Goal: Task Accomplishment & Management: Manage account settings

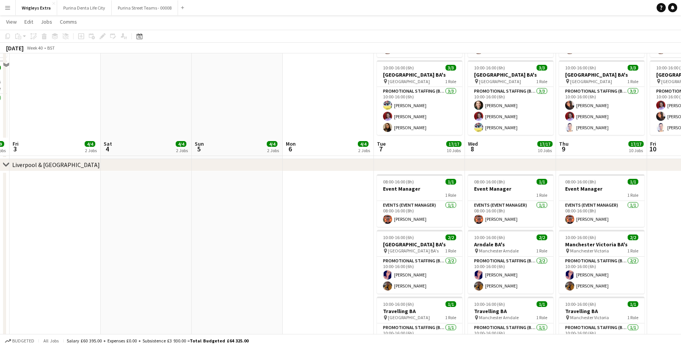
scroll to position [582, 0]
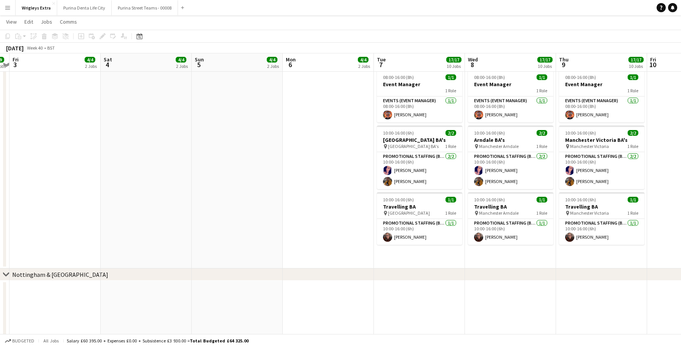
click at [236, 183] on app-date-cell at bounding box center [237, 168] width 91 height 202
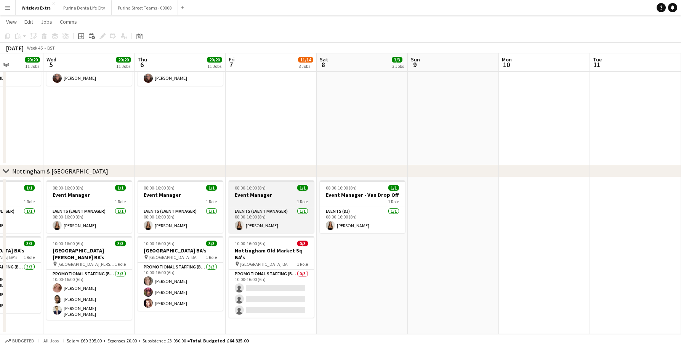
scroll to position [0, 197]
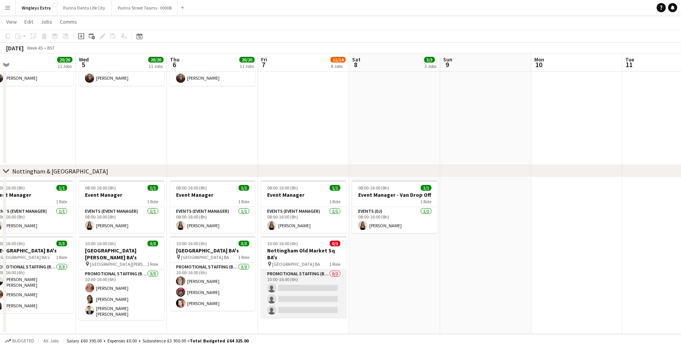
click at [314, 293] on app-card-role "Promotional Staffing (Brand Ambassadors) 0/3 10:00-16:00 (6h) single-neutral-ac…" at bounding box center [303, 294] width 85 height 48
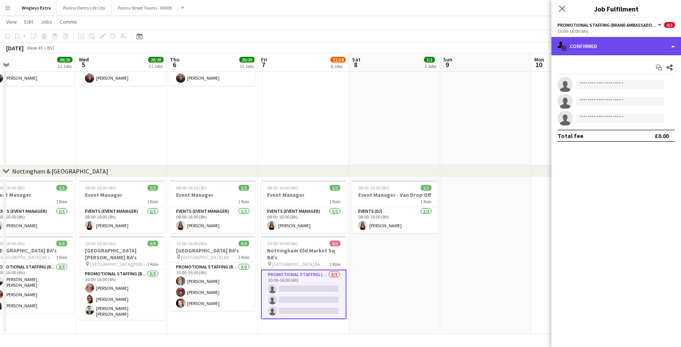
click at [620, 42] on div "single-neutral-actions-check-2 Confirmed" at bounding box center [617, 46] width 130 height 18
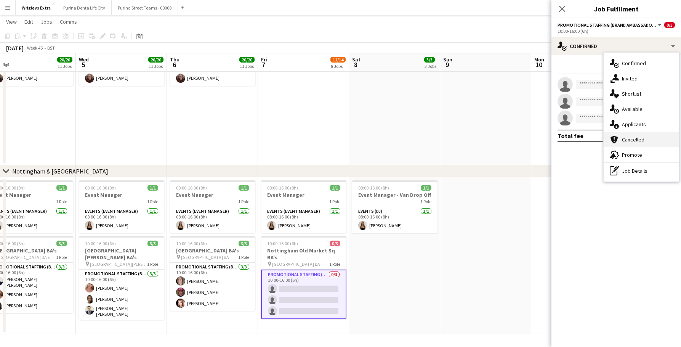
click at [632, 134] on div "cancellation Cancelled" at bounding box center [641, 139] width 75 height 15
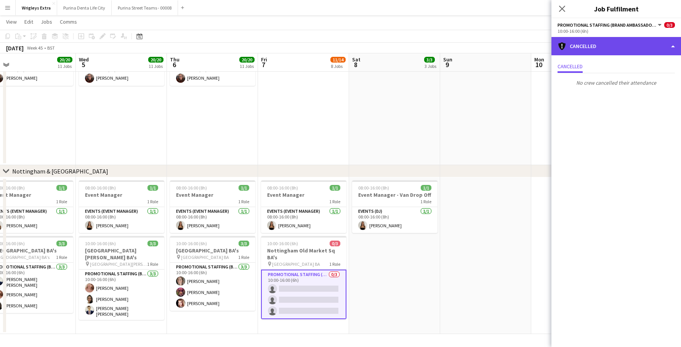
click at [610, 43] on div "cancellation Cancelled" at bounding box center [617, 46] width 130 height 18
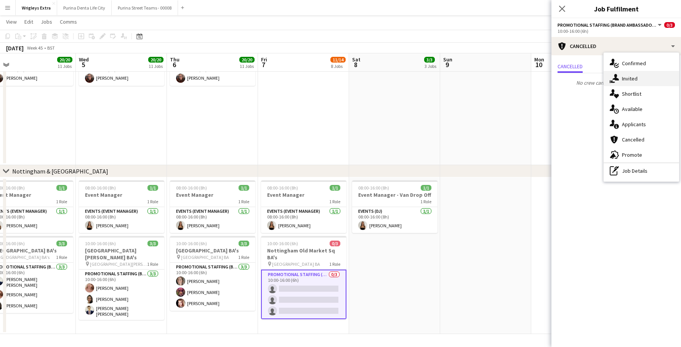
click at [639, 80] on div "single-neutral-actions-share-1 Invited" at bounding box center [641, 78] width 75 height 15
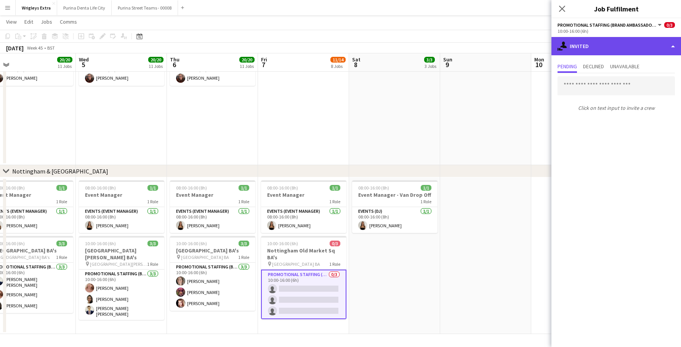
click at [619, 50] on div "single-neutral-actions-share-1 Invited" at bounding box center [617, 46] width 130 height 18
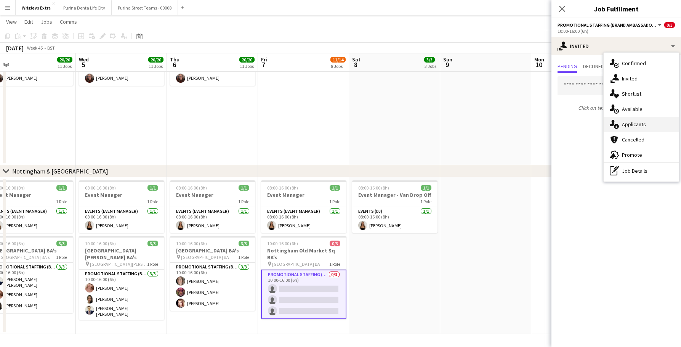
click at [634, 118] on div "single-neutral-actions-information Applicants" at bounding box center [641, 124] width 75 height 15
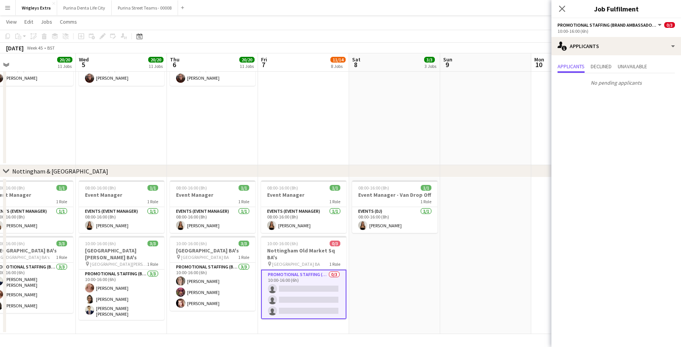
click at [455, 271] on app-date-cell at bounding box center [485, 255] width 91 height 157
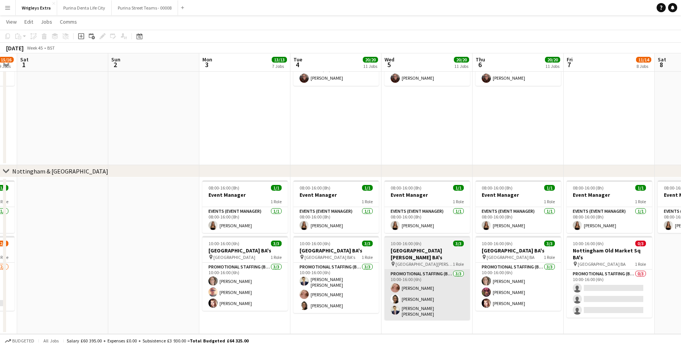
scroll to position [0, 241]
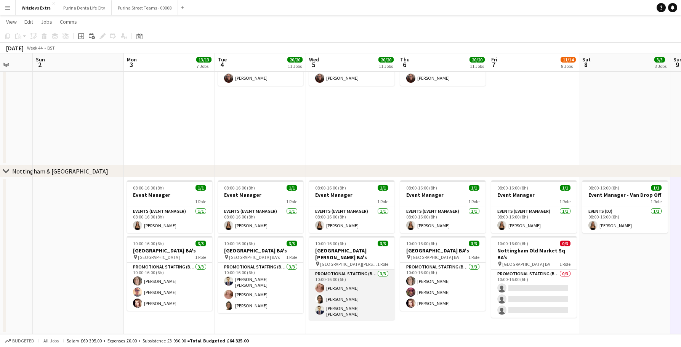
click at [376, 288] on app-card-role "Promotional Staffing (Brand Ambassadors) 3/3 10:00-16:00 (6h) Shona Harkin Adli…" at bounding box center [351, 295] width 85 height 50
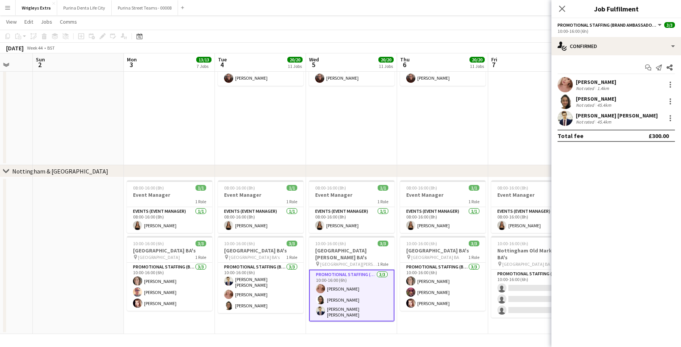
click at [436, 157] on app-date-cell "10:00-16:00 (6h) 2/2 Manchester Oxford Street BA's pin Manchester Oxford Street…" at bounding box center [442, 64] width 91 height 202
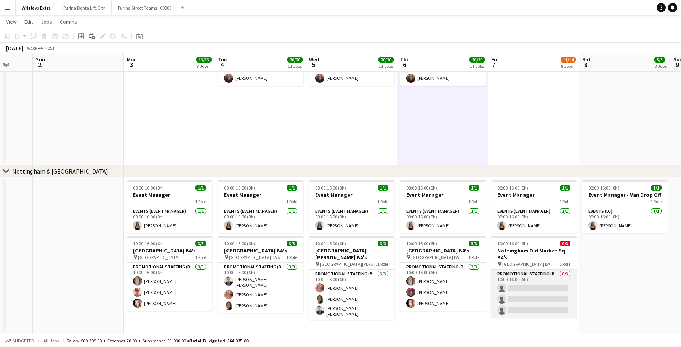
click at [516, 285] on app-card-role "Promotional Staffing (Brand Ambassadors) 0/3 10:00-16:00 (6h) single-neutral-ac…" at bounding box center [533, 294] width 85 height 48
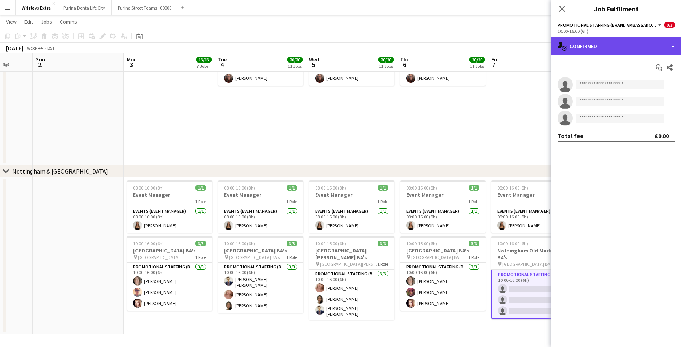
click at [606, 46] on div "single-neutral-actions-check-2 Confirmed" at bounding box center [617, 46] width 130 height 18
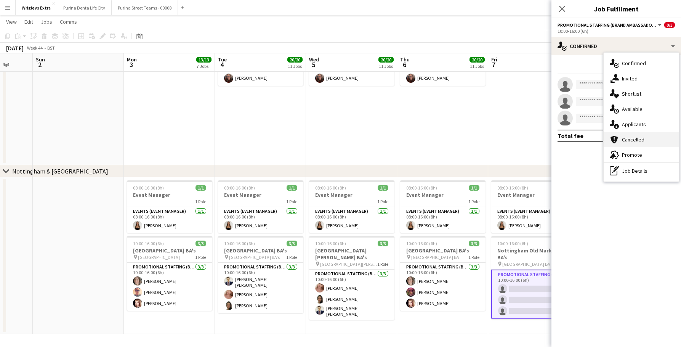
click at [631, 141] on div "cancellation Cancelled" at bounding box center [641, 139] width 75 height 15
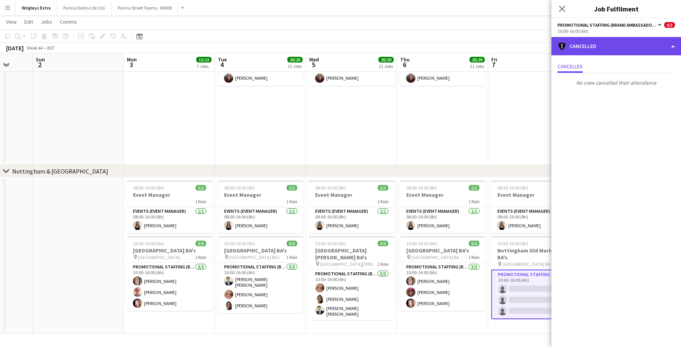
click at [576, 47] on div "cancellation Cancelled" at bounding box center [617, 46] width 130 height 18
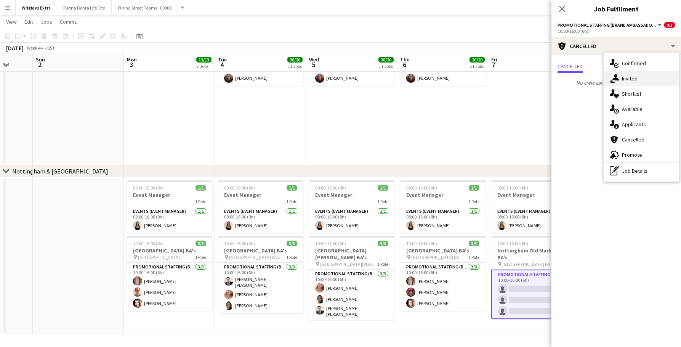
click at [640, 85] on div "single-neutral-actions-share-1 Invited" at bounding box center [641, 78] width 75 height 15
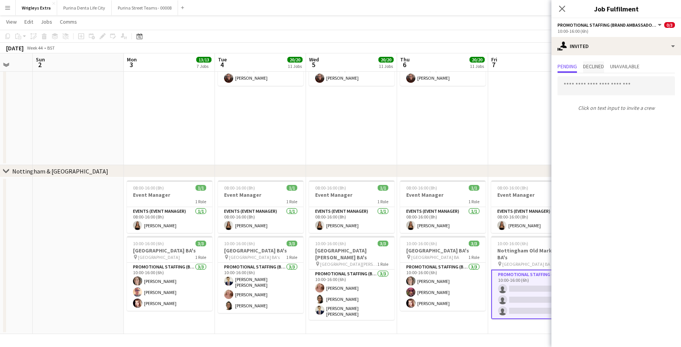
click at [593, 64] on span "Declined" at bounding box center [593, 66] width 21 height 5
click at [634, 70] on span "Unavailable" at bounding box center [624, 66] width 29 height 11
click at [471, 109] on app-date-cell "10:00-16:00 (6h) 2/2 Manchester Oxford Street BA's pin Manchester Oxford Street…" at bounding box center [442, 64] width 91 height 202
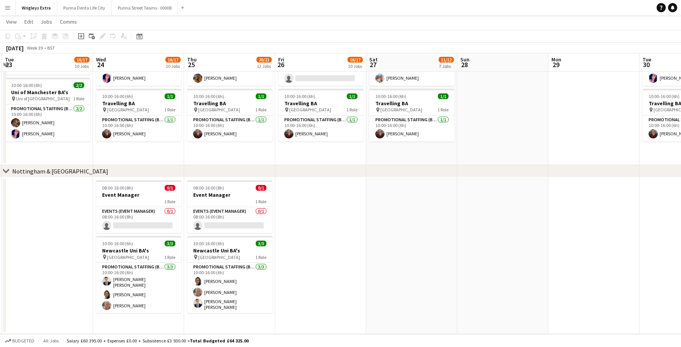
scroll to position [0, 180]
click at [147, 222] on app-card-role "Events (Event Manager) 0/1 08:00-16:00 (8h) single-neutral-actions" at bounding box center [138, 220] width 85 height 26
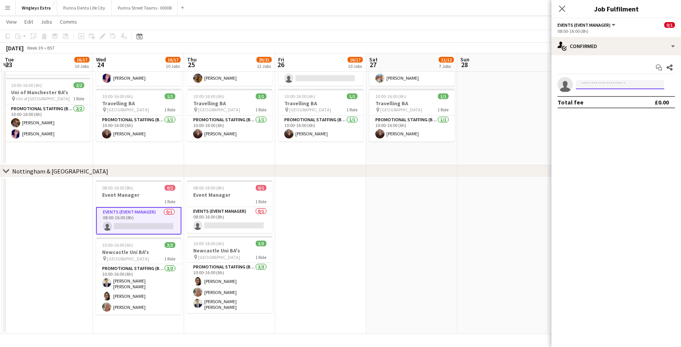
click at [595, 88] on input at bounding box center [620, 84] width 88 height 9
type input "*"
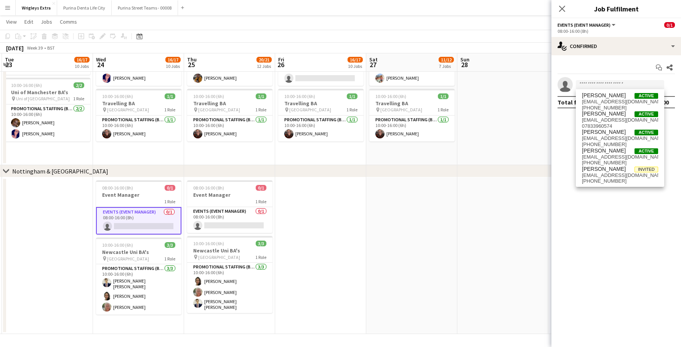
click at [368, 239] on app-date-cell at bounding box center [411, 255] width 91 height 157
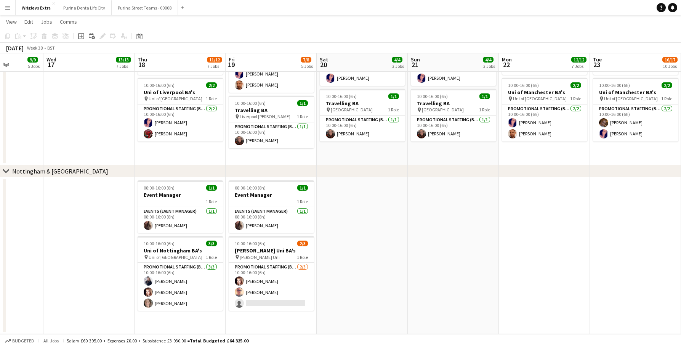
scroll to position [0, 229]
click at [298, 300] on app-card-role "Promotional Staffing (Brand Ambassadors) 2/3 10:00-16:00 (6h) Isabeau Bentley S…" at bounding box center [271, 287] width 85 height 48
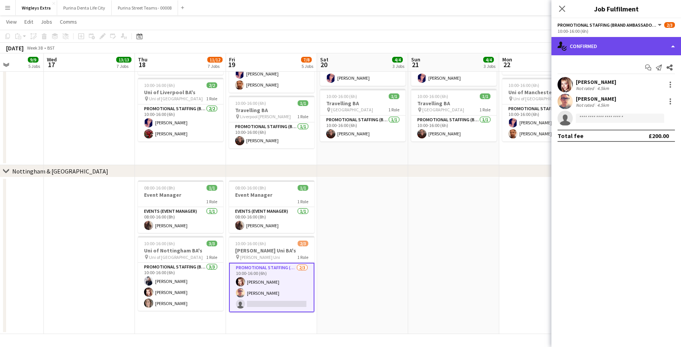
click at [605, 44] on div "single-neutral-actions-check-2 Confirmed" at bounding box center [617, 46] width 130 height 18
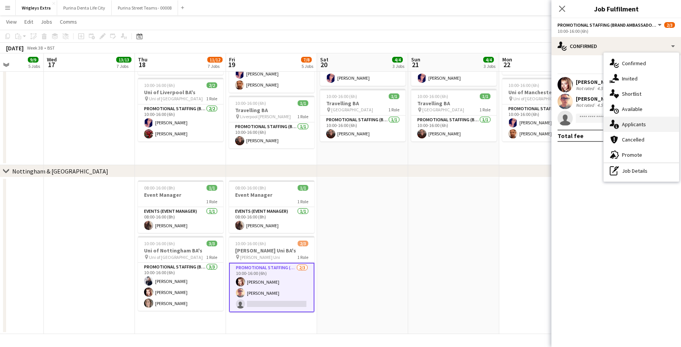
click at [628, 128] on div "single-neutral-actions-information Applicants" at bounding box center [641, 124] width 75 height 15
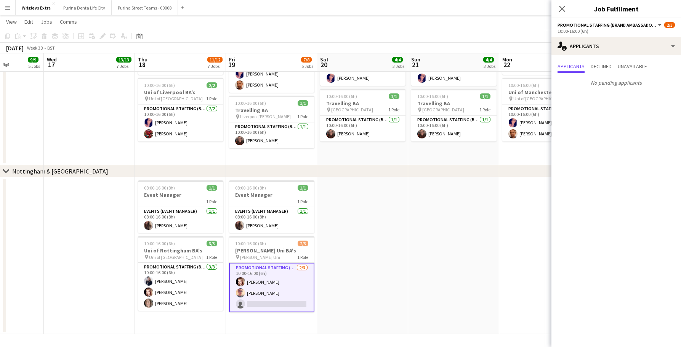
click at [462, 245] on app-date-cell at bounding box center [453, 255] width 91 height 157
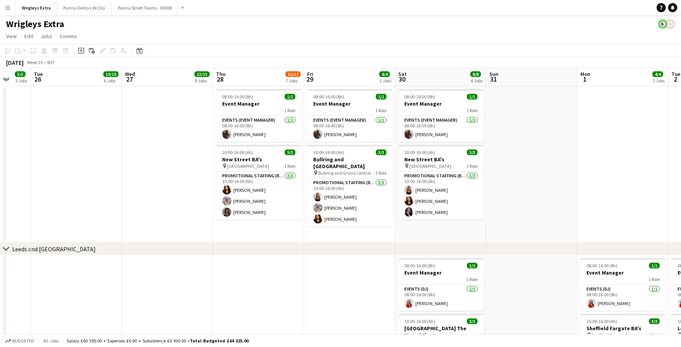
scroll to position [0, 241]
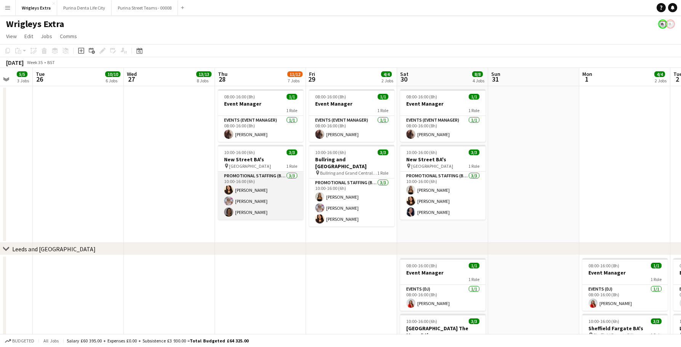
click at [281, 199] on app-card-role "Promotional Staffing (Brand Ambassadors) 3/3 10:00-16:00 (6h) kiren chanchal Lu…" at bounding box center [260, 196] width 85 height 48
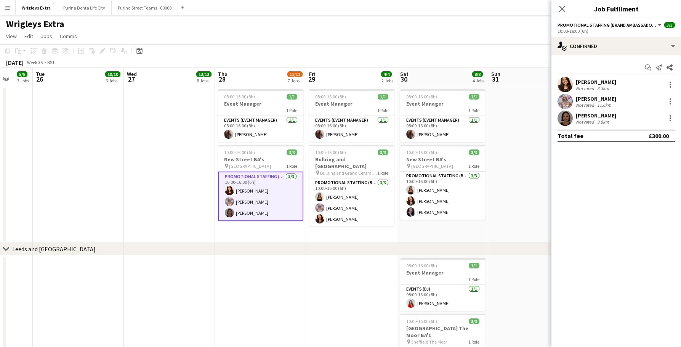
click at [568, 116] on app-user-avatar at bounding box center [565, 118] width 15 height 15
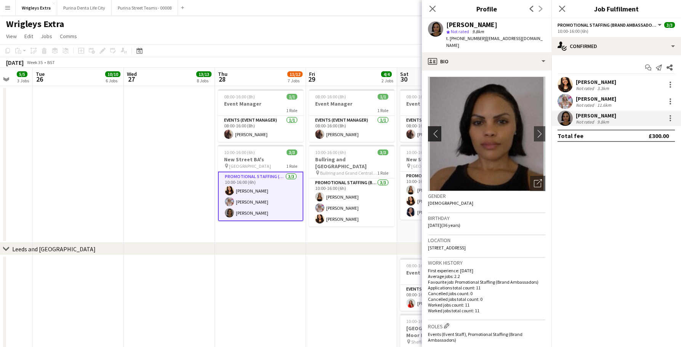
click at [432, 130] on app-icon "chevron-left" at bounding box center [434, 134] width 12 height 8
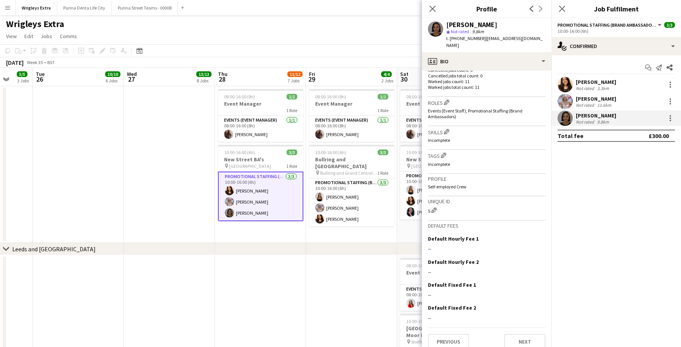
scroll to position [223, 0]
click at [442, 335] on button "Previous" at bounding box center [448, 341] width 41 height 15
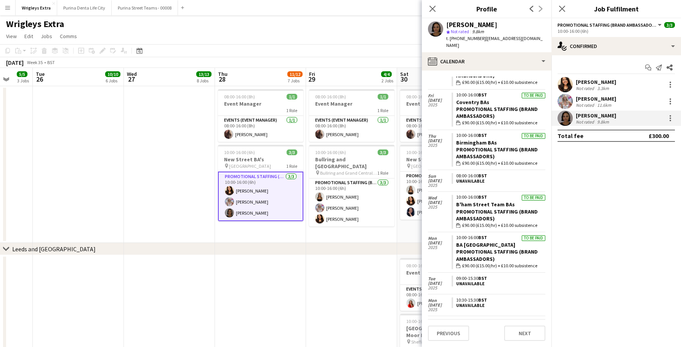
scroll to position [253, 0]
click at [392, 269] on app-date-cell at bounding box center [351, 333] width 91 height 157
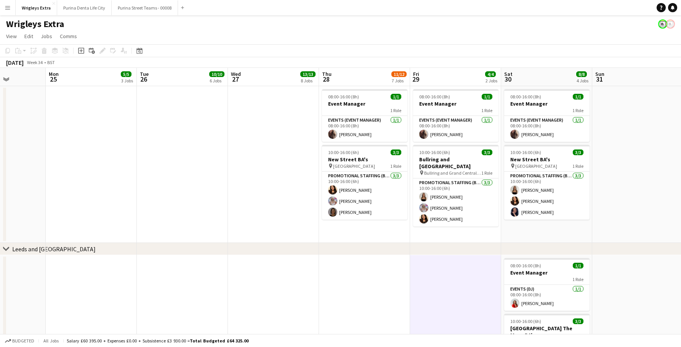
scroll to position [0, 229]
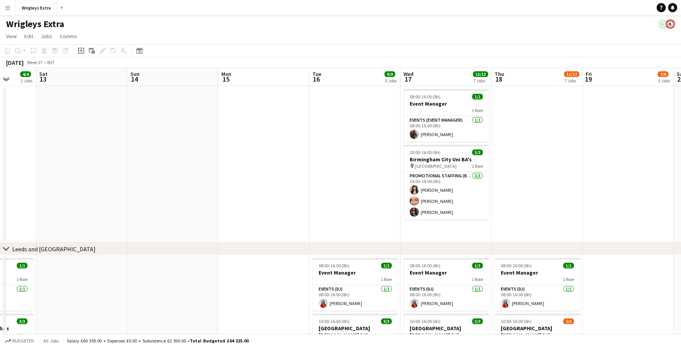
scroll to position [0, 237]
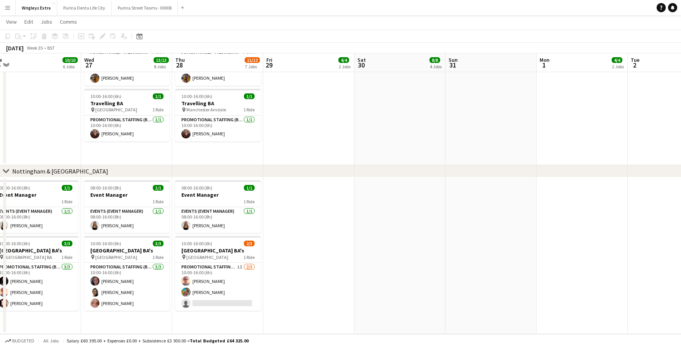
scroll to position [685, 0]
click at [233, 305] on app-card-role "Promotional Staffing (Brand Ambassadors) 1I 2/3 10:00-16:00 (6h) Shane Harmer O…" at bounding box center [217, 287] width 85 height 48
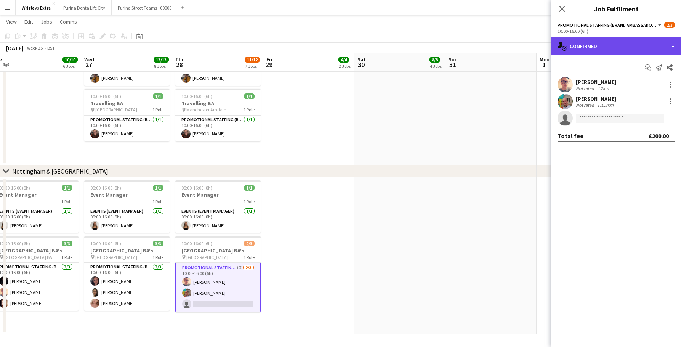
click at [589, 41] on div "single-neutral-actions-check-2 Confirmed" at bounding box center [617, 46] width 130 height 18
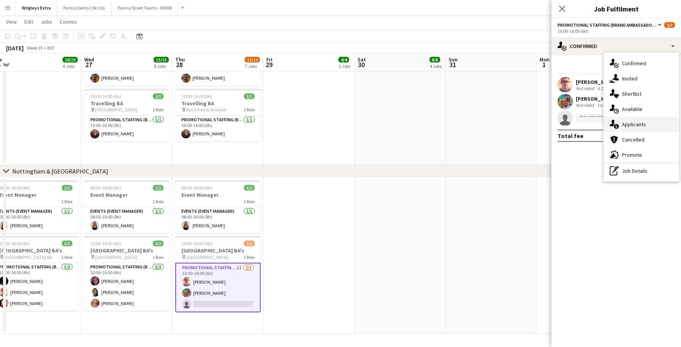
click at [641, 120] on div "single-neutral-actions-information Applicants" at bounding box center [641, 124] width 75 height 15
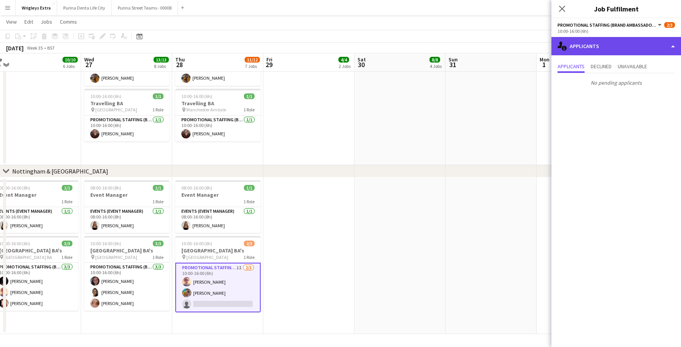
click at [584, 51] on div "single-neutral-actions-information Applicants" at bounding box center [617, 46] width 130 height 18
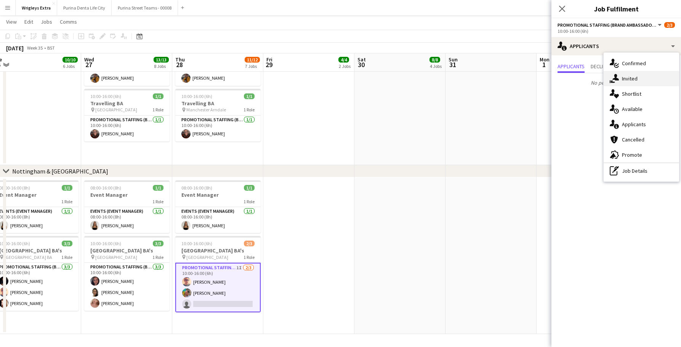
click at [620, 76] on div "single-neutral-actions-share-1 Invited" at bounding box center [641, 78] width 75 height 15
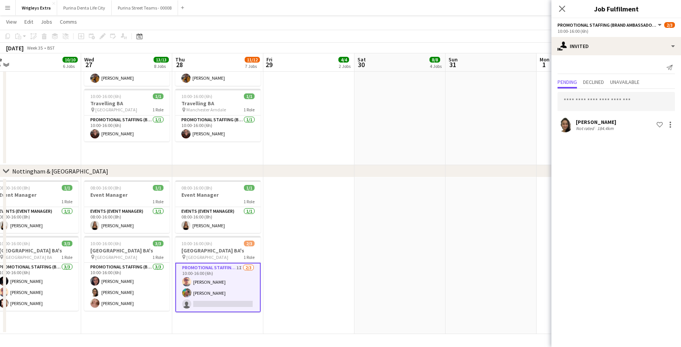
click at [362, 250] on app-date-cell at bounding box center [400, 255] width 91 height 157
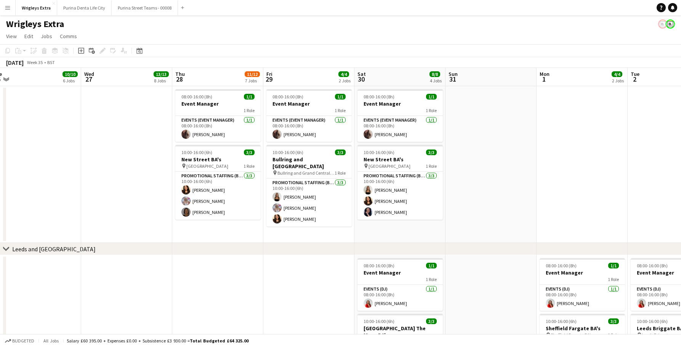
scroll to position [0, 0]
click at [215, 209] on app-card-role "Promotional Staffing (Brand Ambassadors) 3/3 10:00-16:00 (6h) kiren chanchal Lu…" at bounding box center [217, 196] width 85 height 48
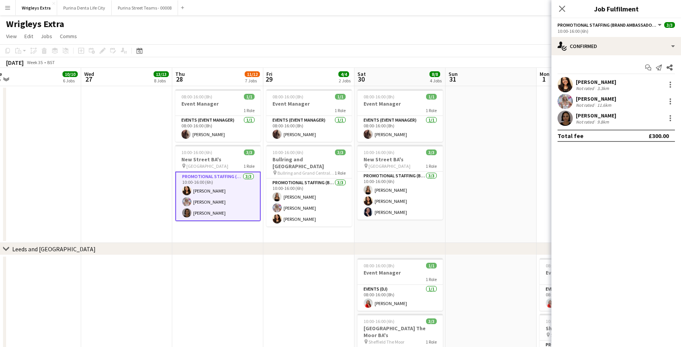
click at [560, 117] on app-user-avatar at bounding box center [565, 118] width 15 height 15
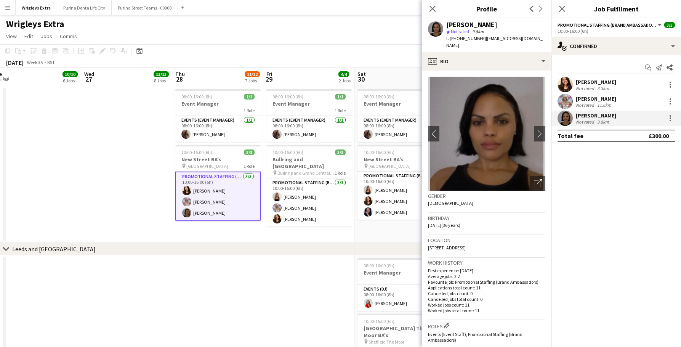
click at [532, 130] on img at bounding box center [486, 134] width 117 height 114
click at [538, 130] on app-icon "chevron-right" at bounding box center [540, 134] width 12 height 8
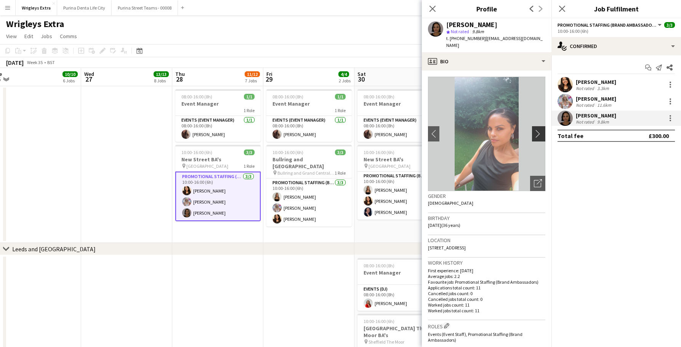
click at [538, 130] on app-icon "chevron-right" at bounding box center [540, 134] width 12 height 8
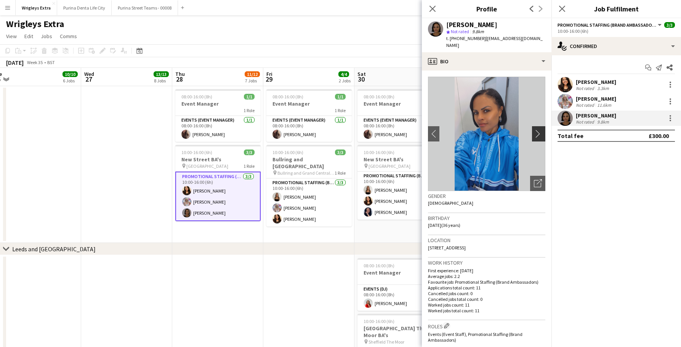
click at [538, 130] on app-icon "chevron-right" at bounding box center [540, 134] width 12 height 8
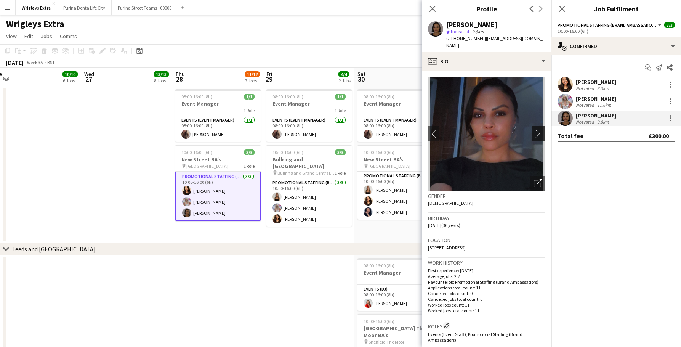
click at [538, 130] on app-icon "chevron-right" at bounding box center [540, 134] width 12 height 8
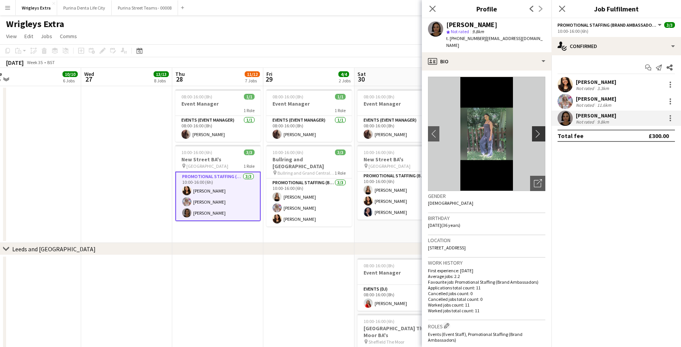
click at [538, 130] on app-icon "chevron-right" at bounding box center [540, 134] width 12 height 8
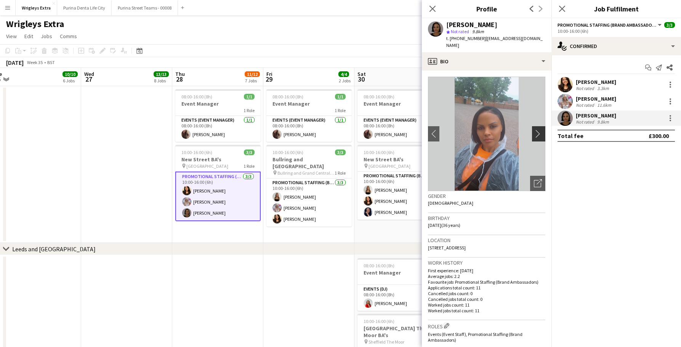
click at [538, 130] on app-icon "chevron-right" at bounding box center [540, 134] width 12 height 8
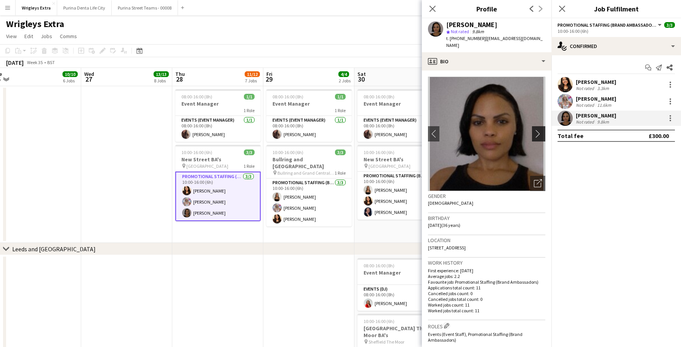
click at [538, 130] on button "chevron-right" at bounding box center [539, 133] width 15 height 15
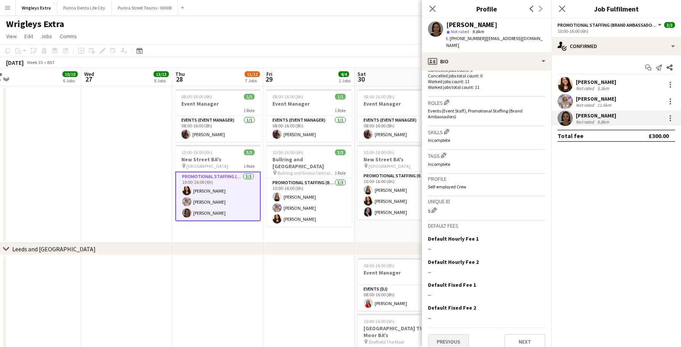
scroll to position [223, 0]
click at [457, 334] on button "Previous" at bounding box center [448, 341] width 41 height 15
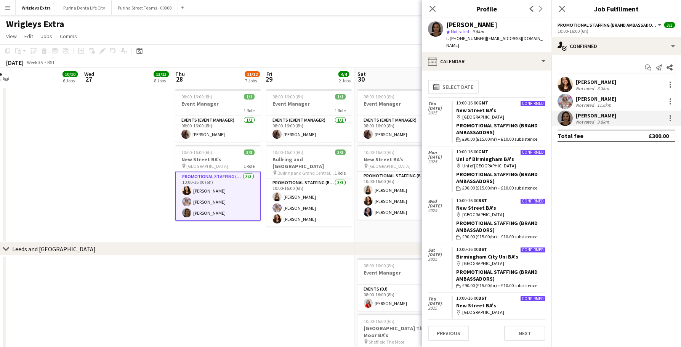
scroll to position [0, 0]
click at [206, 203] on app-card-role "Promotional Staffing (Brand Ambassadors) 3/3 10:00-16:00 (6h) kiren chanchal Lu…" at bounding box center [217, 197] width 85 height 50
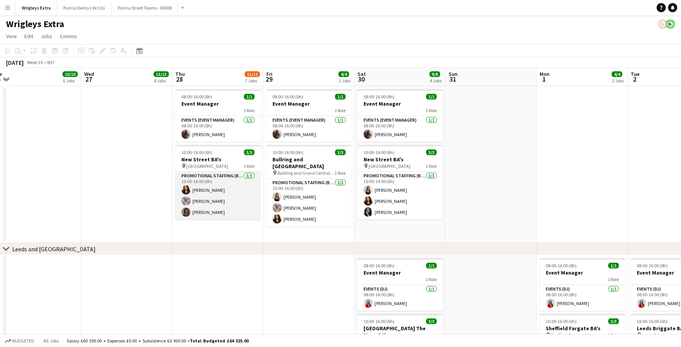
click at [206, 203] on app-card-role "Promotional Staffing (Brand Ambassadors) 3/3 10:00-16:00 (6h) kiren chanchal Lu…" at bounding box center [217, 196] width 85 height 48
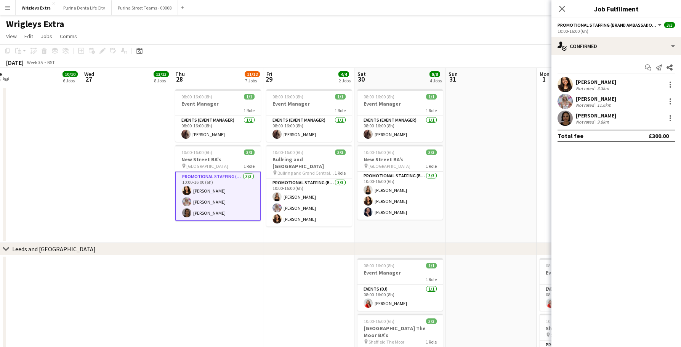
click at [564, 99] on app-user-avatar at bounding box center [565, 101] width 15 height 15
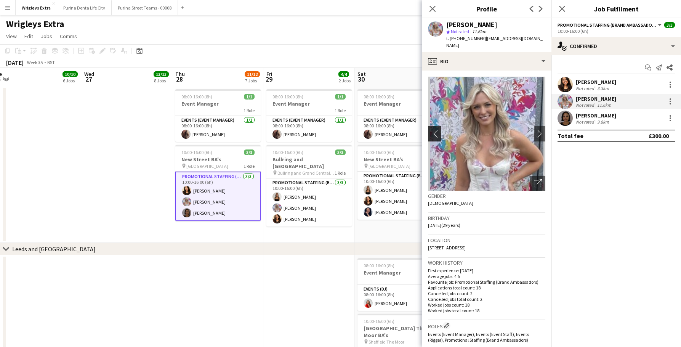
click at [434, 130] on app-icon "chevron-left" at bounding box center [434, 134] width 12 height 8
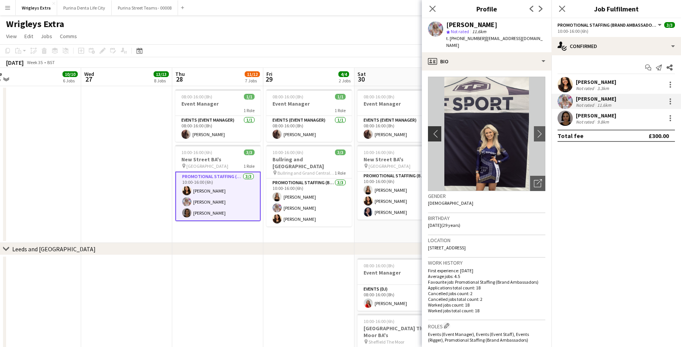
click at [434, 130] on app-icon "chevron-left" at bounding box center [434, 134] width 12 height 8
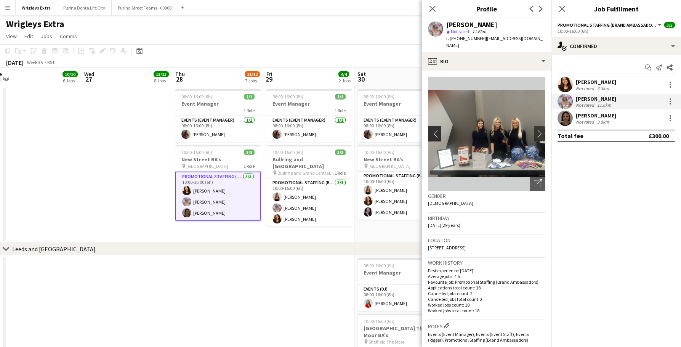
click at [434, 130] on app-icon "chevron-left" at bounding box center [434, 134] width 12 height 8
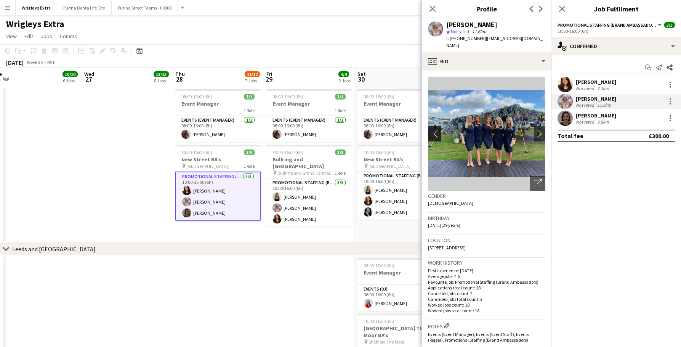
click at [438, 130] on app-icon "chevron-left" at bounding box center [434, 134] width 12 height 8
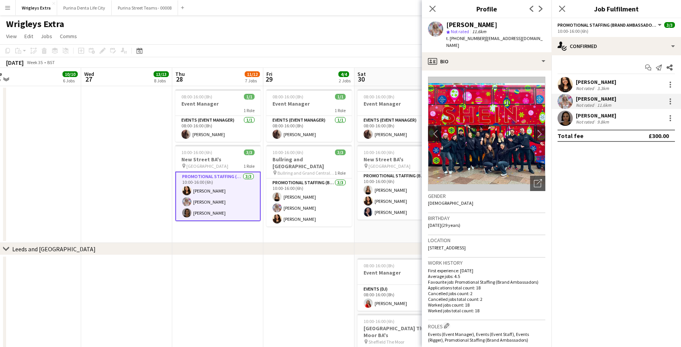
click at [438, 130] on app-icon "chevron-left" at bounding box center [434, 134] width 12 height 8
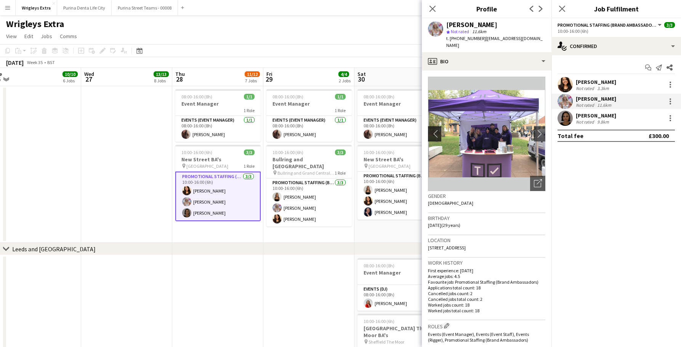
click at [438, 130] on app-icon "chevron-left" at bounding box center [434, 134] width 12 height 8
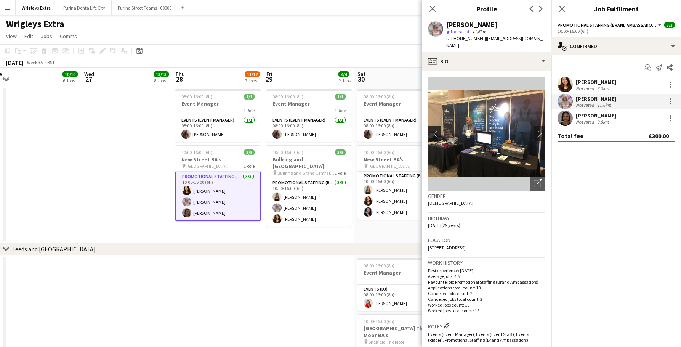
click at [438, 130] on app-icon "chevron-left" at bounding box center [434, 134] width 12 height 8
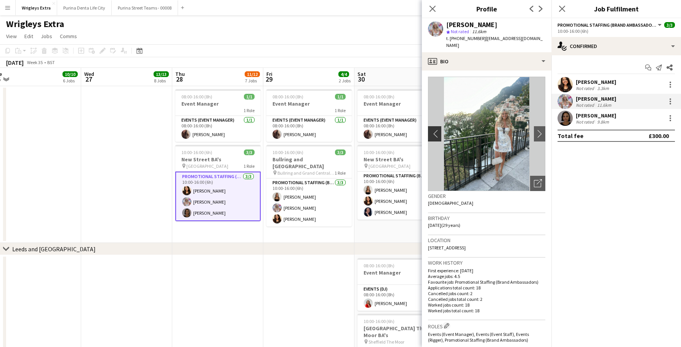
click at [438, 130] on app-icon "chevron-left" at bounding box center [434, 134] width 12 height 8
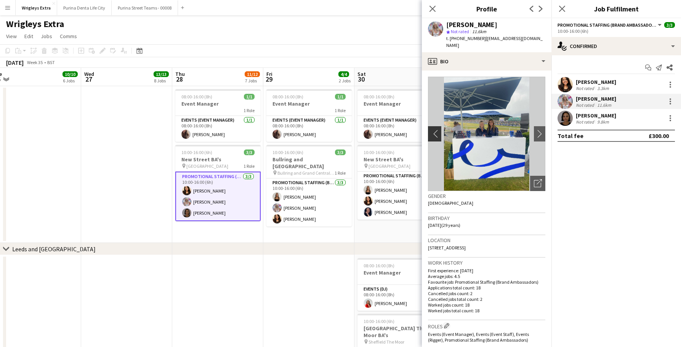
click at [438, 130] on app-icon "chevron-left" at bounding box center [434, 134] width 12 height 8
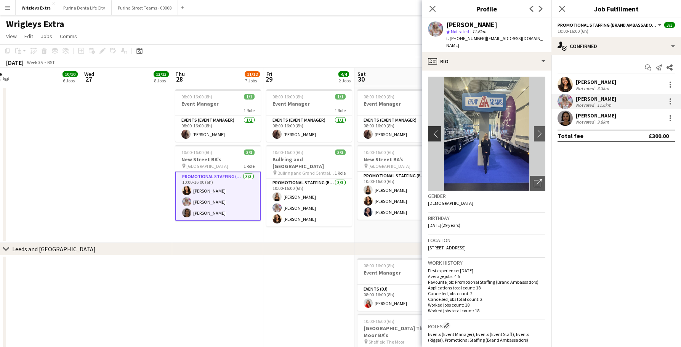
click at [435, 130] on app-icon "chevron-left" at bounding box center [434, 134] width 12 height 8
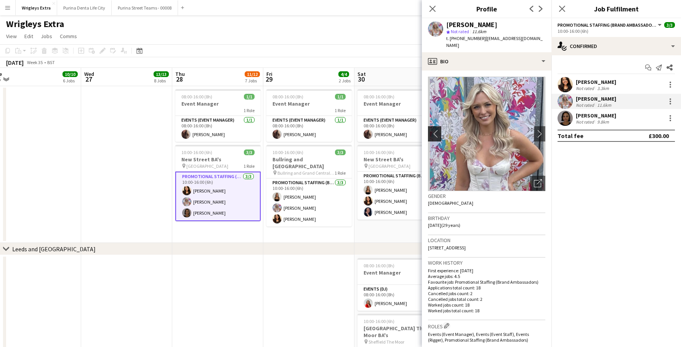
click at [434, 130] on app-icon "chevron-left" at bounding box center [434, 134] width 12 height 8
click at [398, 47] on app-toolbar "Copy Paste Paste Command V Paste with crew Command Shift V Paste linked Job Del…" at bounding box center [340, 50] width 681 height 13
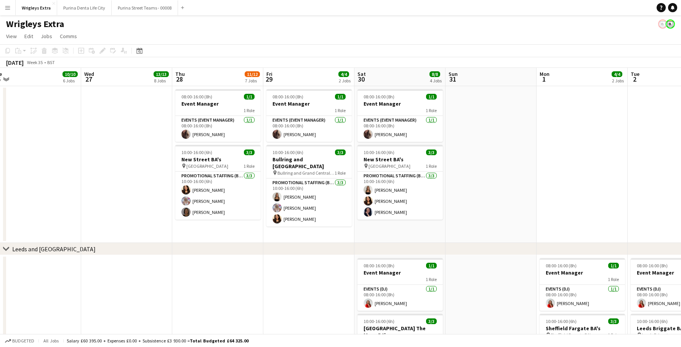
click at [9, 7] on app-icon "Menu" at bounding box center [8, 8] width 6 height 6
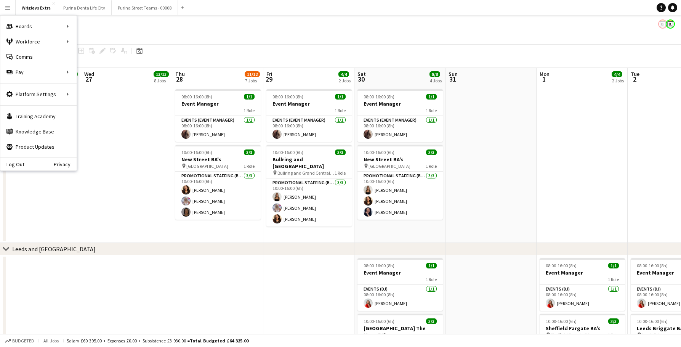
click at [47, 162] on div "Log Out Privacy" at bounding box center [38, 163] width 76 height 13
click at [47, 164] on div "Log Out Privacy" at bounding box center [38, 163] width 76 height 13
click at [14, 161] on link "Log Out" at bounding box center [12, 164] width 24 height 6
